Goal: Check status: Check status

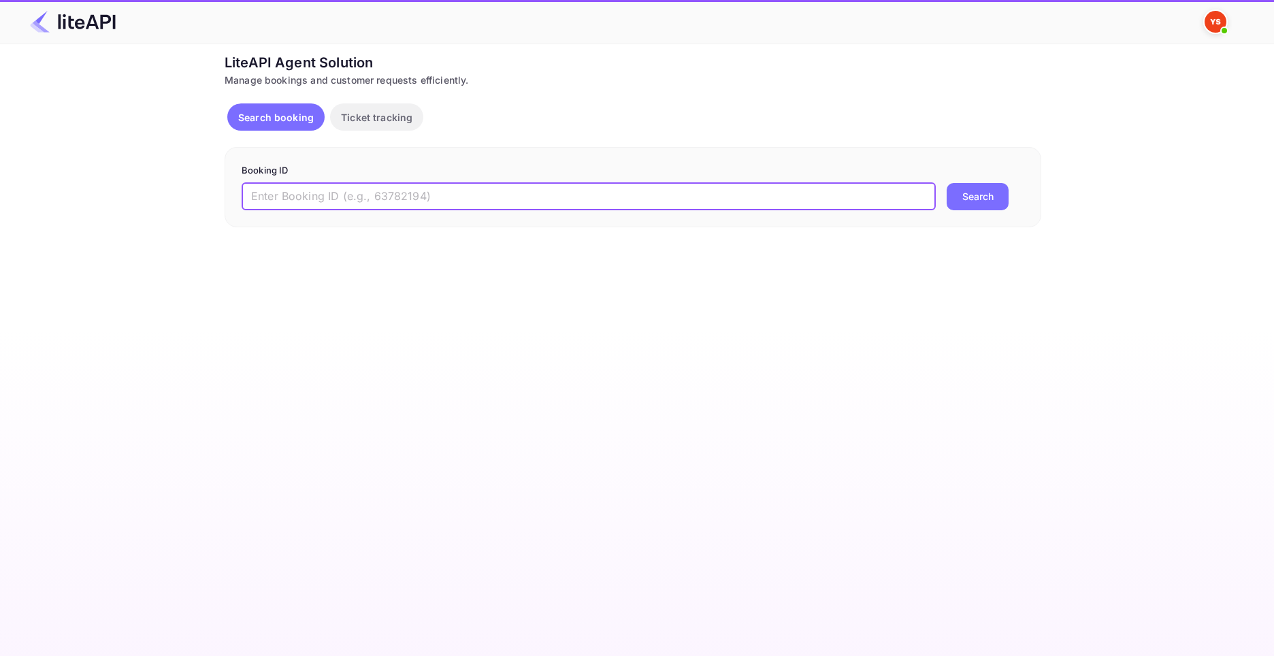
click at [457, 199] on input "text" at bounding box center [589, 196] width 694 height 27
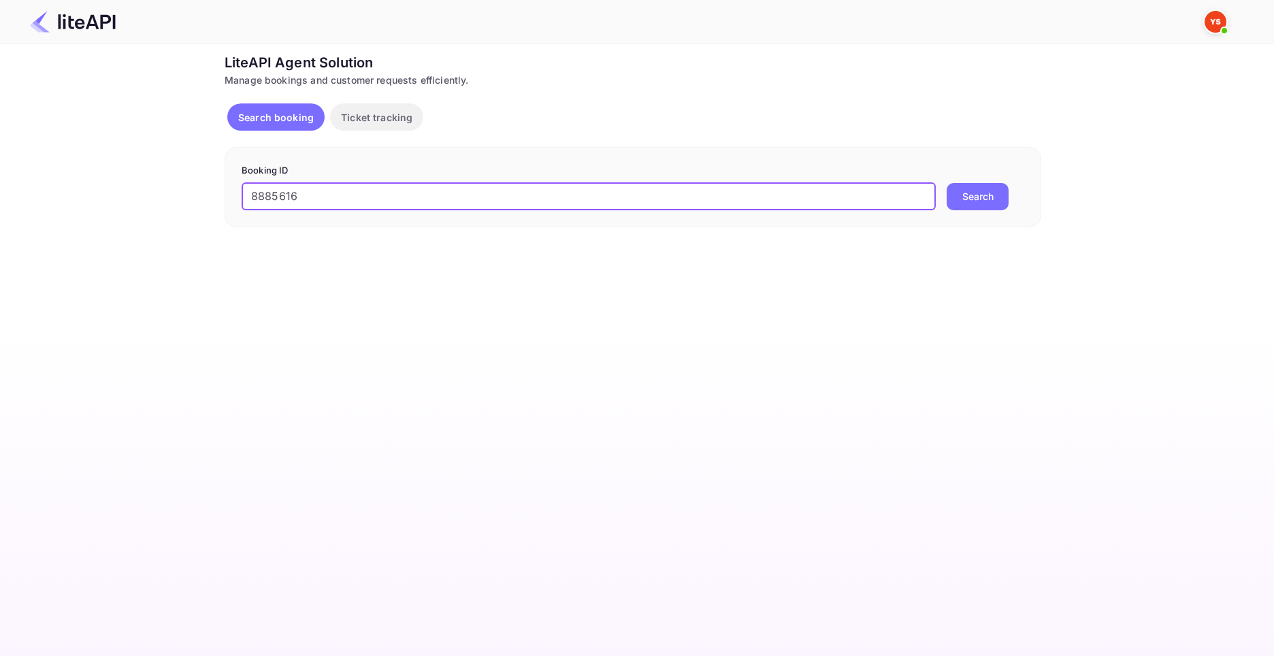
type input "8885616"
click at [947, 183] on button "Search" at bounding box center [978, 196] width 62 height 27
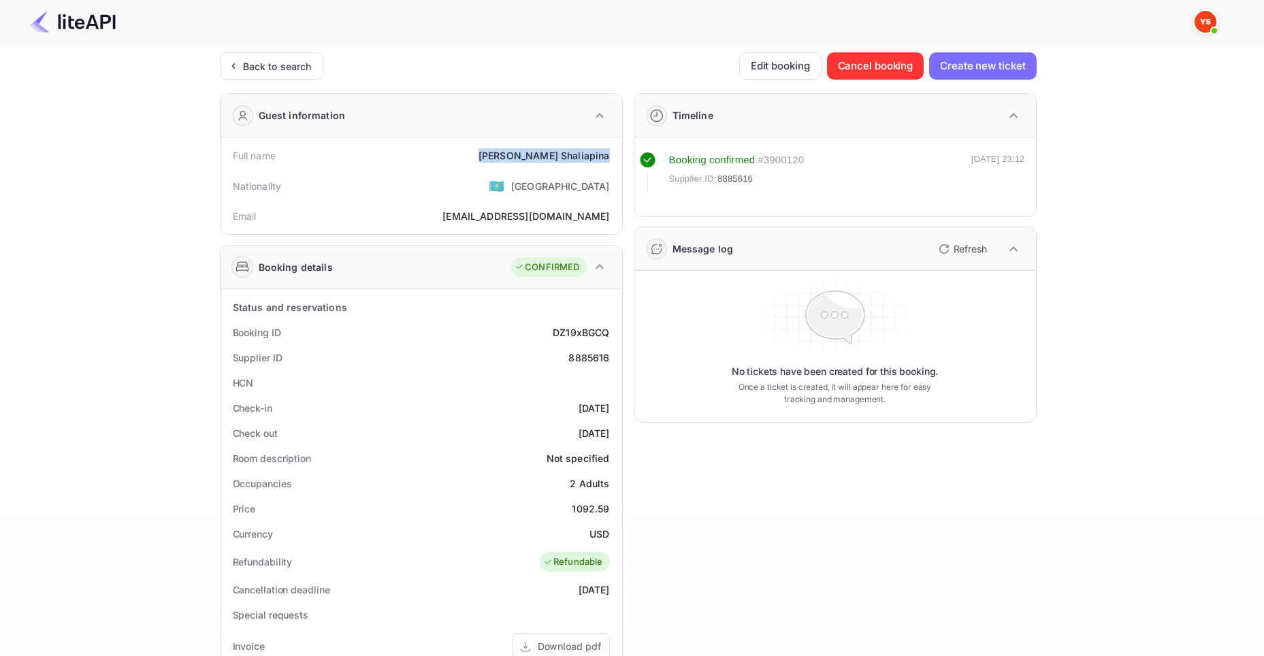
drag, startPoint x: 534, startPoint y: 156, endPoint x: 612, endPoint y: 159, distance: 77.7
click at [612, 159] on div "Full name [PERSON_NAME]" at bounding box center [421, 155] width 391 height 25
copy div "[PERSON_NAME]"
drag, startPoint x: 570, startPoint y: 506, endPoint x: 618, endPoint y: 512, distance: 48.0
click at [618, 512] on div "Status and reservations Booking ID DZ19xBGCQ Supplier ID 8885616 HCN Check-in […" at bounding box center [422, 626] width 402 height 675
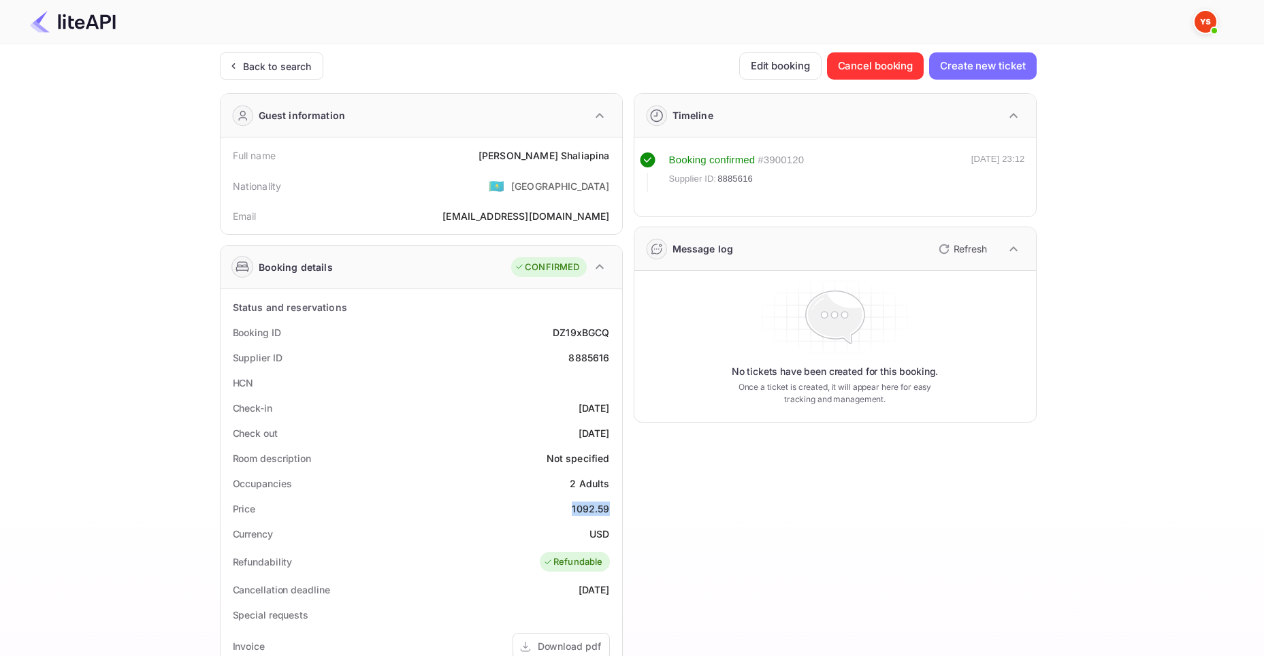
copy div "1092.59"
drag, startPoint x: 589, startPoint y: 532, endPoint x: 609, endPoint y: 534, distance: 19.8
click at [609, 534] on div "Currency USD" at bounding box center [421, 533] width 391 height 25
copy div "USD"
click at [253, 76] on div "Back to search" at bounding box center [271, 65] width 103 height 27
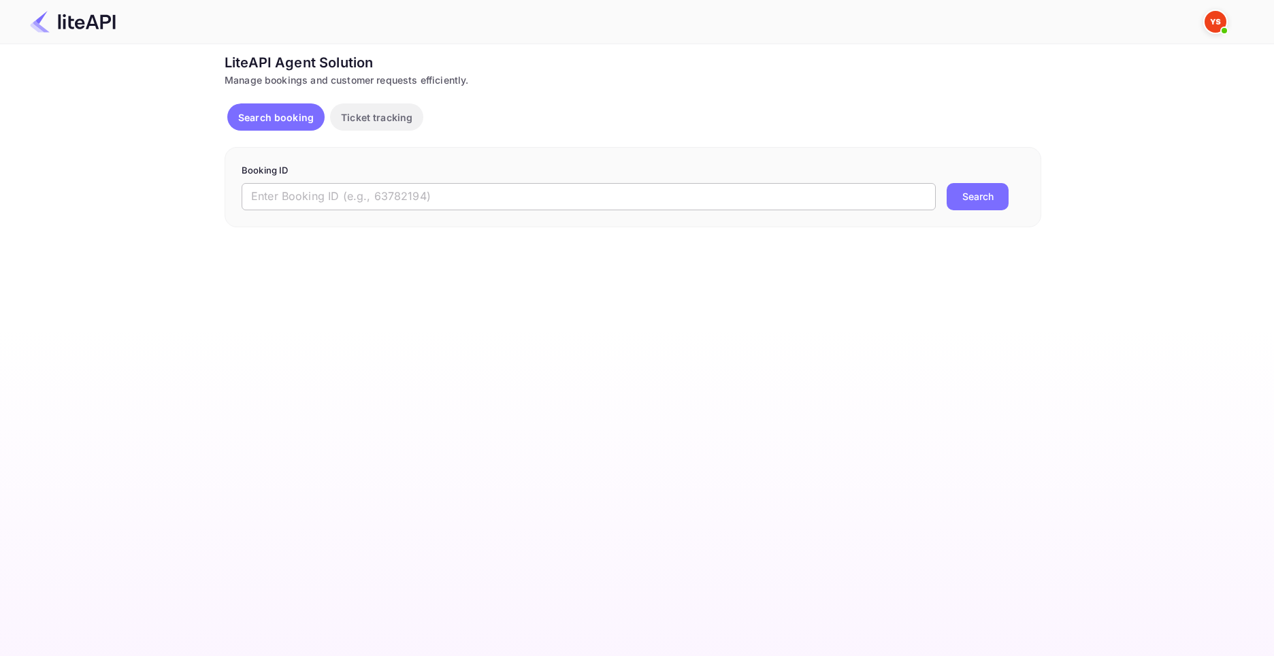
click at [477, 206] on input "text" at bounding box center [589, 196] width 694 height 27
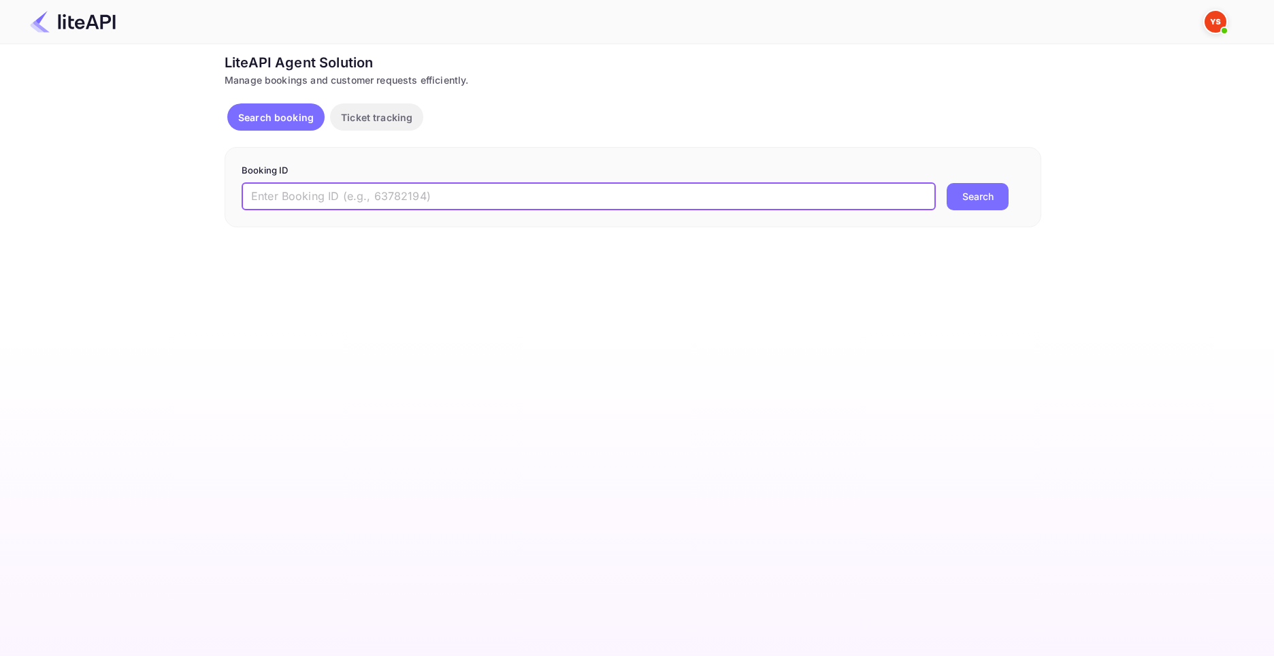
paste input "8846761"
type input "8846761"
click at [947, 183] on button "Search" at bounding box center [978, 196] width 62 height 27
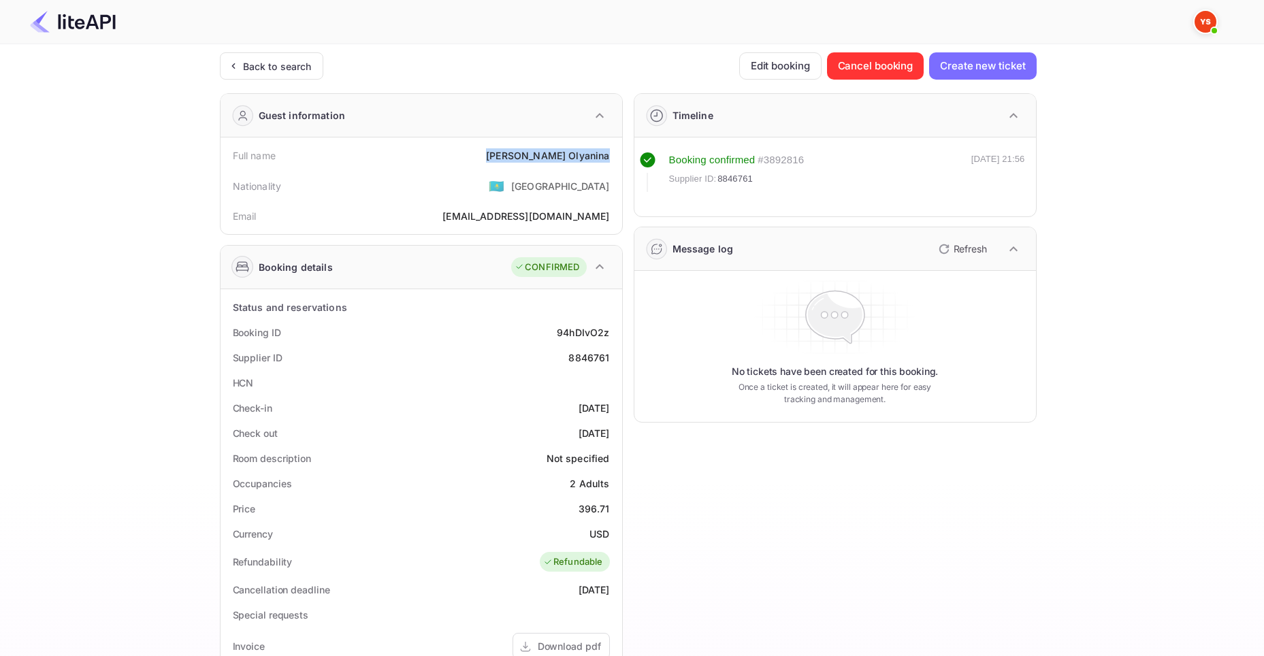
drag, startPoint x: 524, startPoint y: 155, endPoint x: 609, endPoint y: 159, distance: 85.2
click at [609, 159] on div "[PERSON_NAME]" at bounding box center [547, 155] width 123 height 14
copy div "[PERSON_NAME]"
drag, startPoint x: 579, startPoint y: 506, endPoint x: 613, endPoint y: 507, distance: 33.4
click at [613, 507] on div "Price 396.71" at bounding box center [421, 508] width 391 height 25
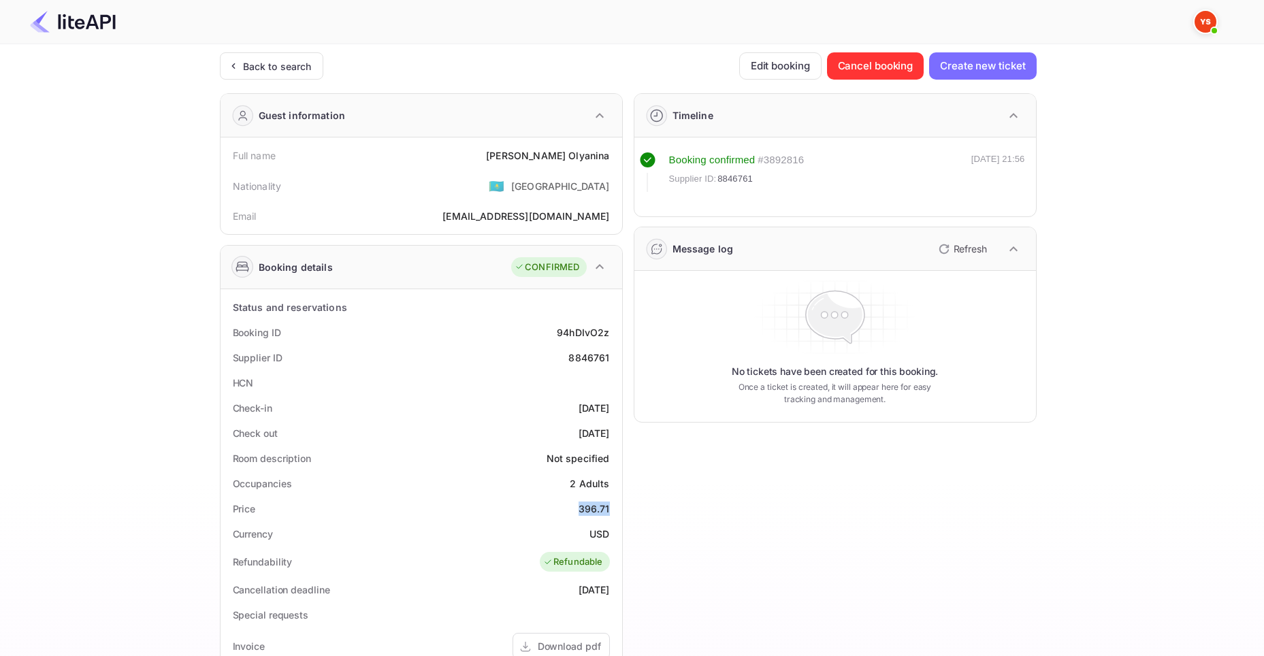
copy div "396.71"
drag, startPoint x: 590, startPoint y: 531, endPoint x: 610, endPoint y: 532, distance: 19.8
click at [610, 532] on div "Currency USD" at bounding box center [421, 533] width 391 height 25
copy div "USD"
